Goal: Transaction & Acquisition: Purchase product/service

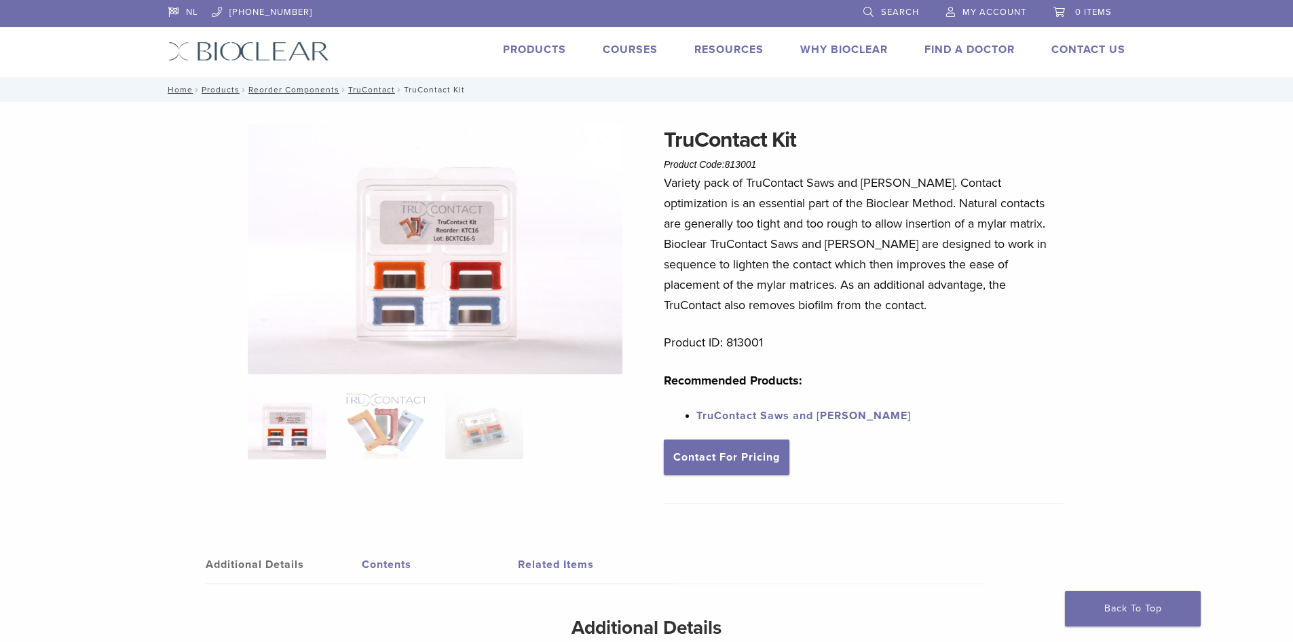
click at [265, 435] on img at bounding box center [287, 425] width 78 height 68
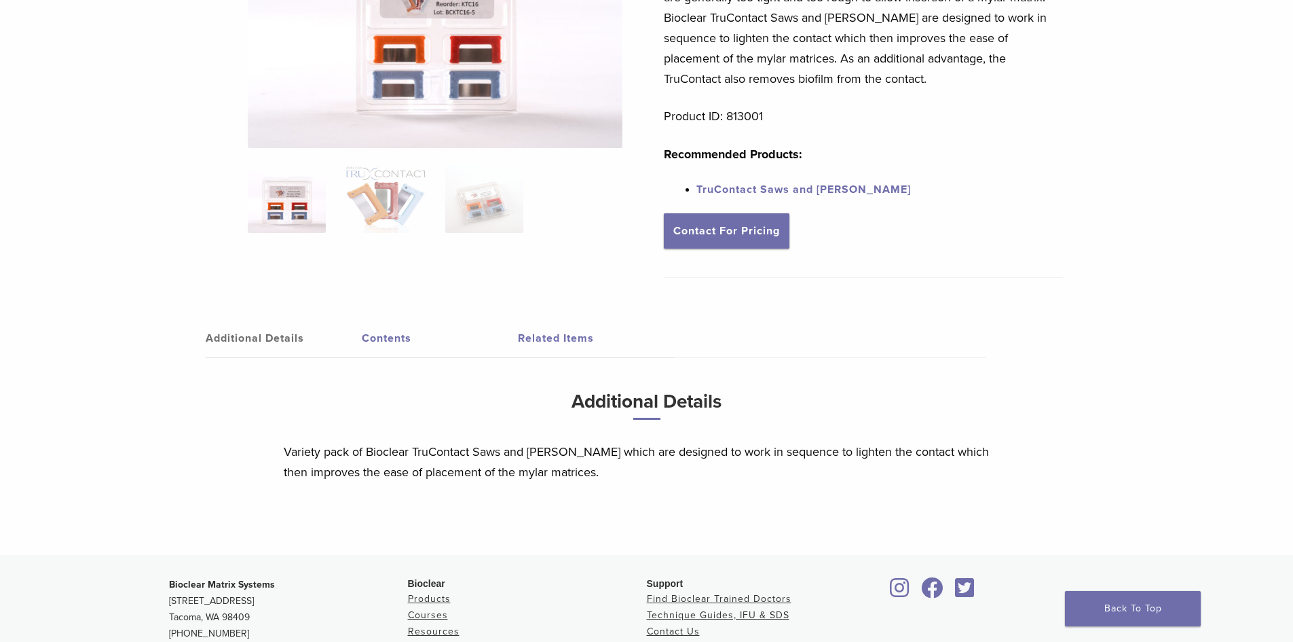
click at [258, 334] on link "Additional Details" at bounding box center [284, 338] width 156 height 38
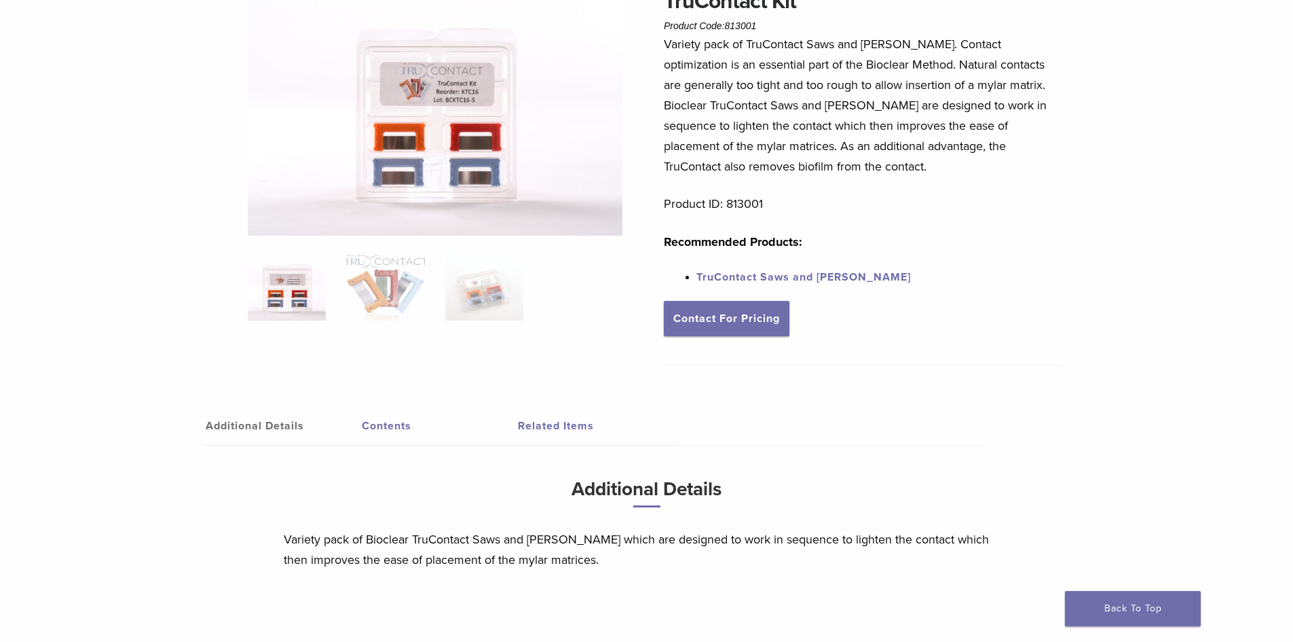
scroll to position [0, 0]
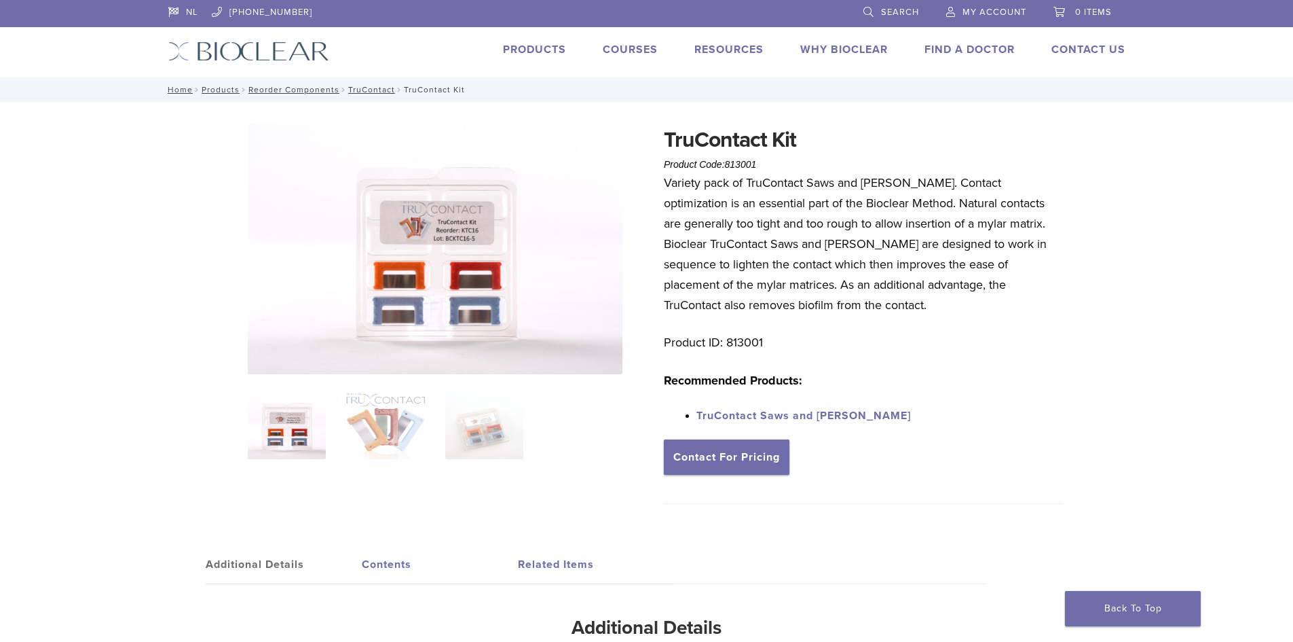
click at [555, 51] on link "Products" at bounding box center [534, 50] width 63 height 14
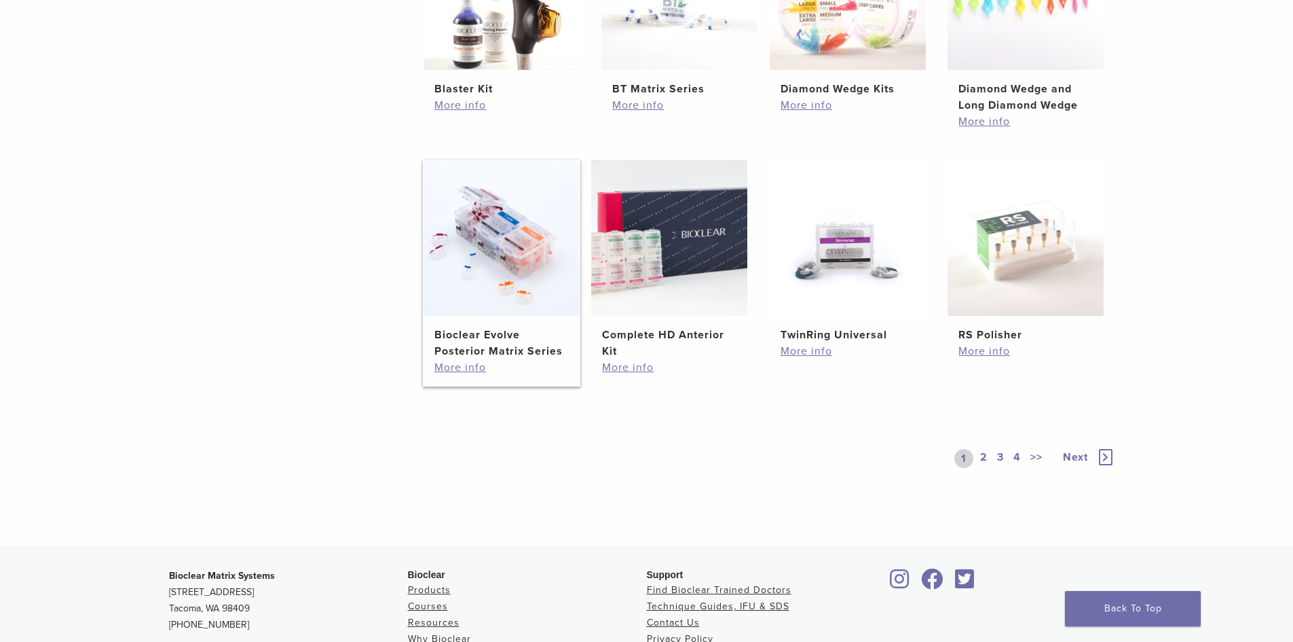
scroll to position [905, 0]
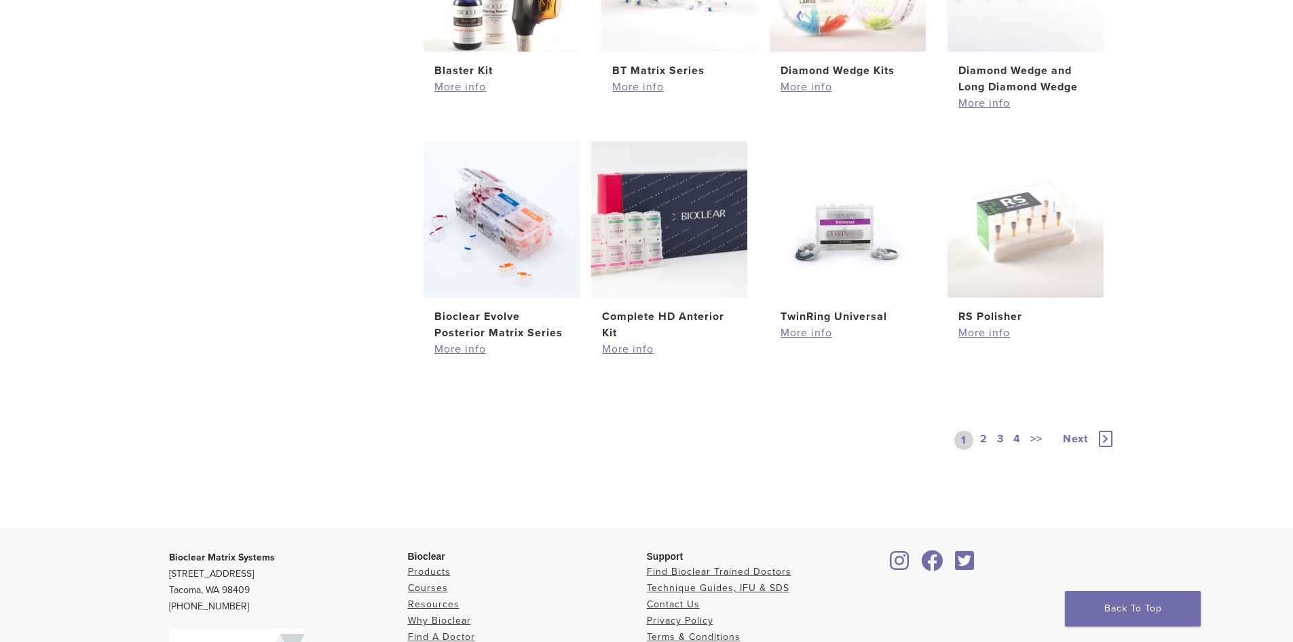
click at [982, 436] on link "2" at bounding box center [984, 439] width 13 height 19
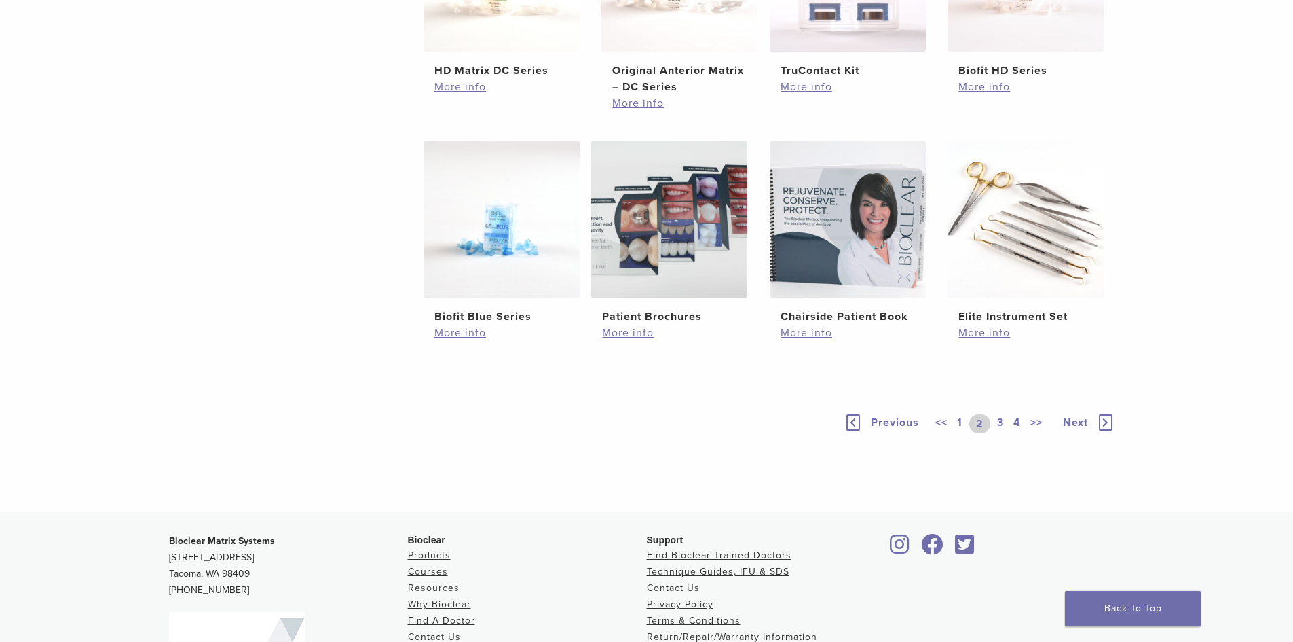
click at [978, 423] on link "2" at bounding box center [979, 423] width 21 height 19
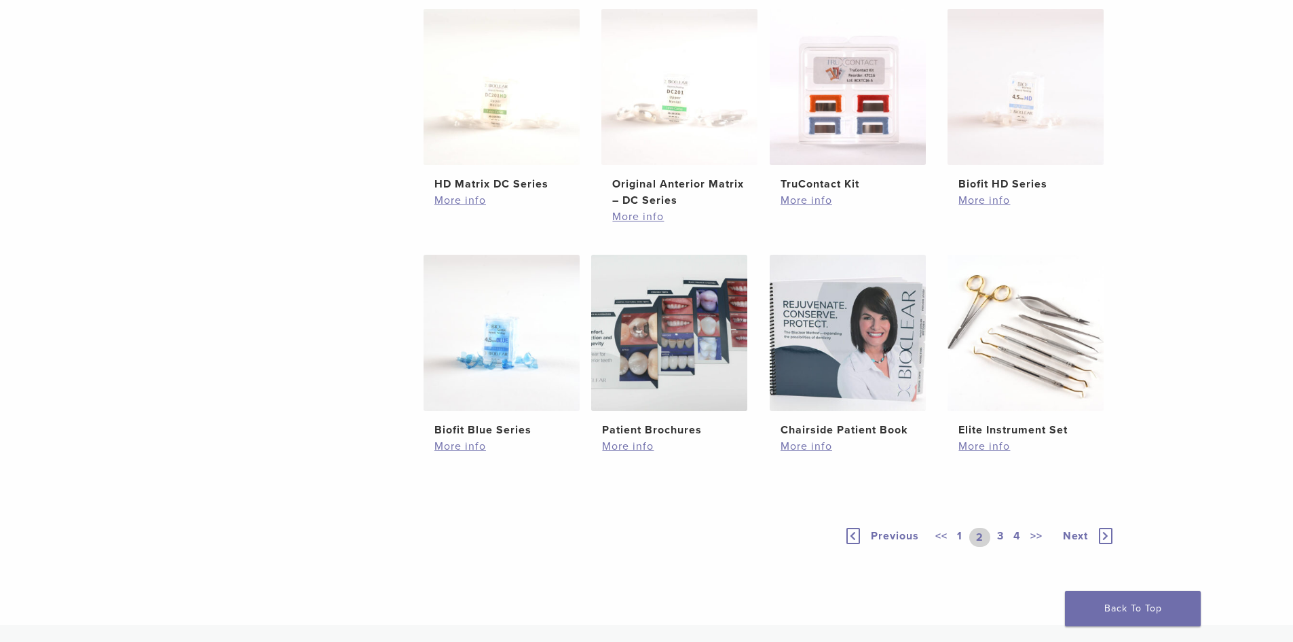
scroll to position [792, 0]
click at [807, 291] on img at bounding box center [848, 332] width 156 height 156
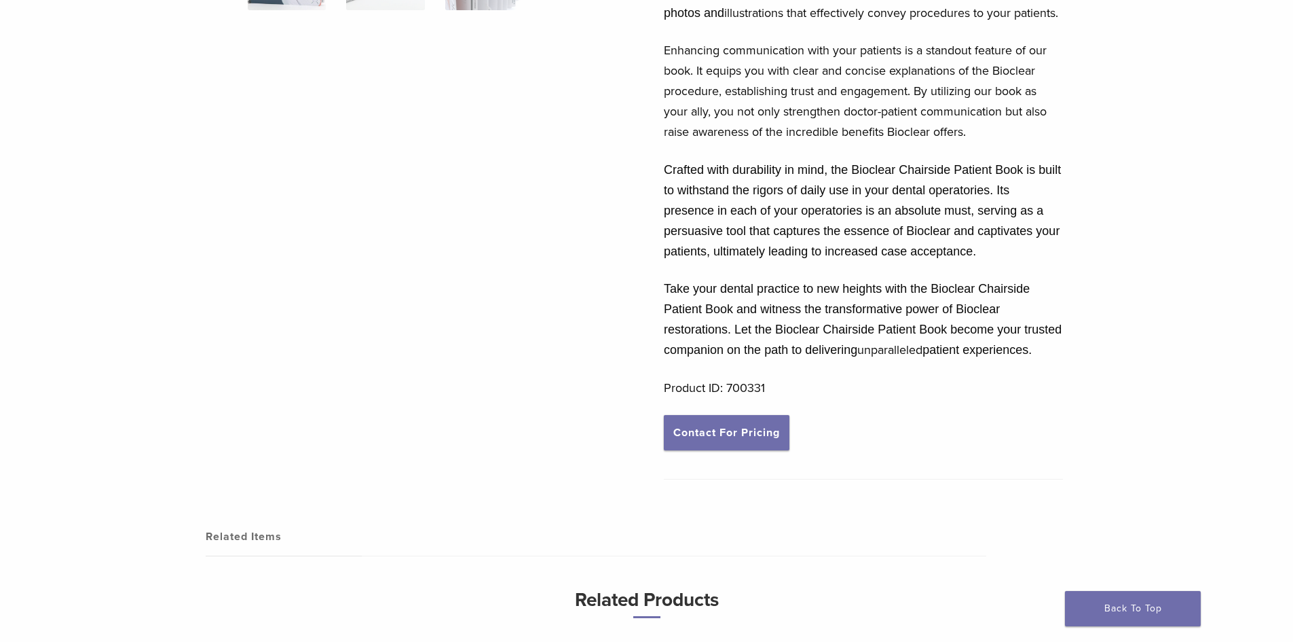
scroll to position [453, 0]
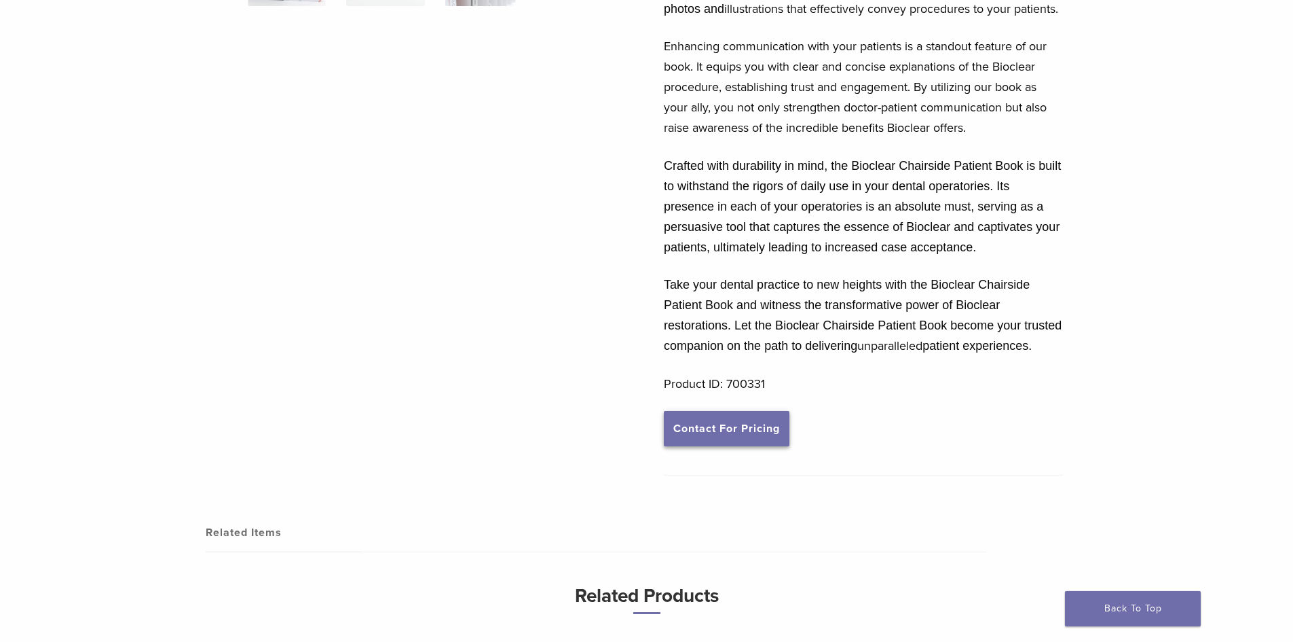
click at [707, 443] on link "Contact For Pricing" at bounding box center [727, 428] width 126 height 35
